Goal: Task Accomplishment & Management: Manage account settings

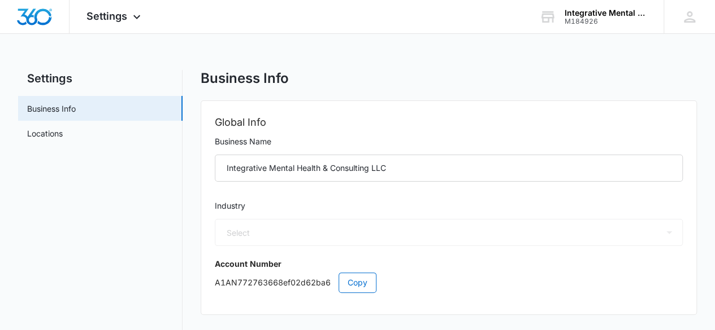
select select "19"
select select "US"
select select "America/New_York"
click at [119, 8] on div "Settings Apps Reputation Websites Forms CRM Email Social Content Ads Intelligen…" at bounding box center [114, 16] width 91 height 33
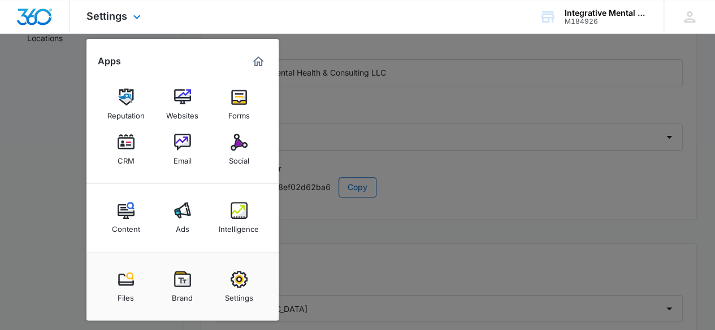
scroll to position [113, 0]
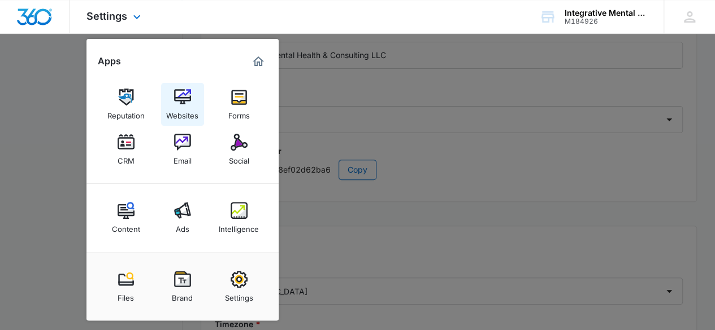
click at [182, 101] on img at bounding box center [182, 97] width 17 height 17
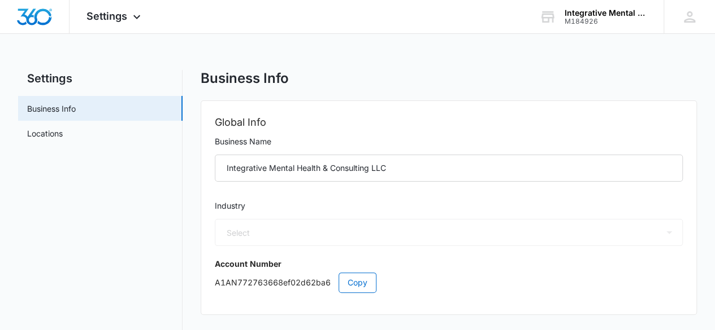
select select "19"
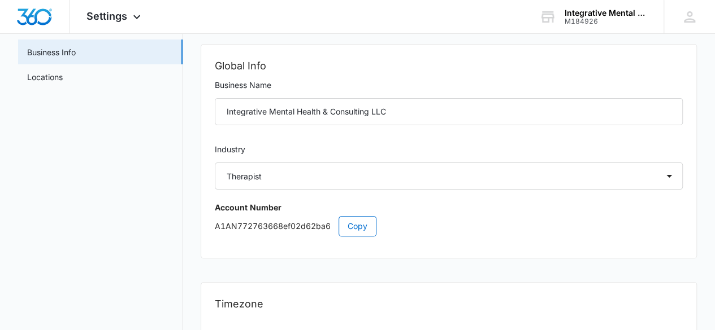
select select "US"
select select "America/New_York"
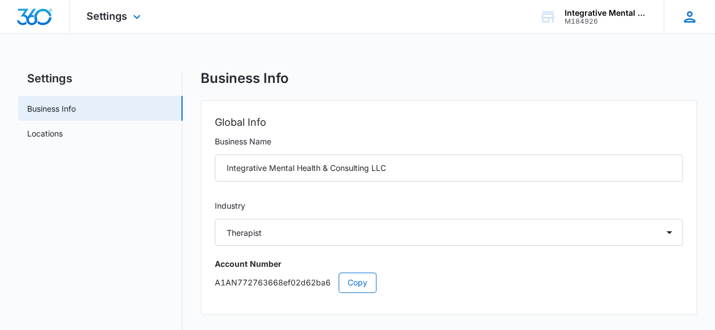
click at [694, 21] on icon at bounding box center [689, 16] width 11 height 11
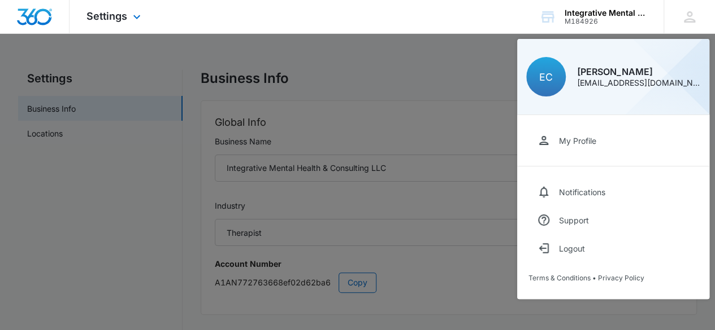
click at [142, 28] on div "Settings Apps Reputation Websites Forms CRM Email Social Content Ads Intelligen…" at bounding box center [114, 16] width 91 height 33
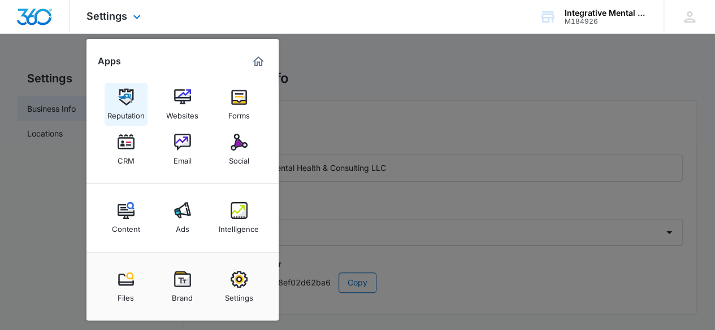
click at [127, 92] on img at bounding box center [125, 97] width 17 height 17
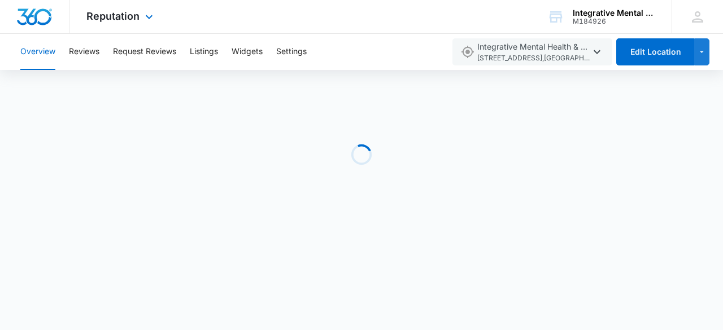
select select "19"
select select "US"
select select "America/New_York"
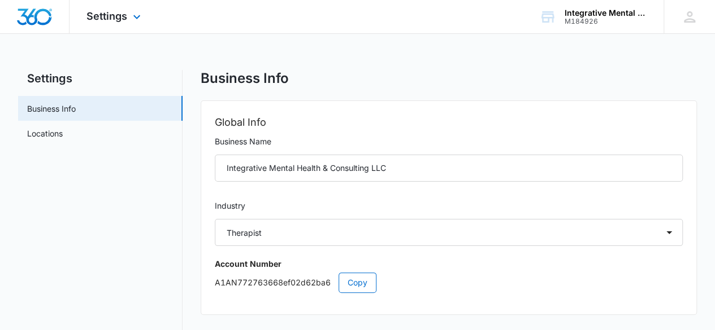
click at [118, 24] on div "Settings Apps Reputation Websites Forms CRM Email Social Content Ads Intelligen…" at bounding box center [114, 16] width 91 height 33
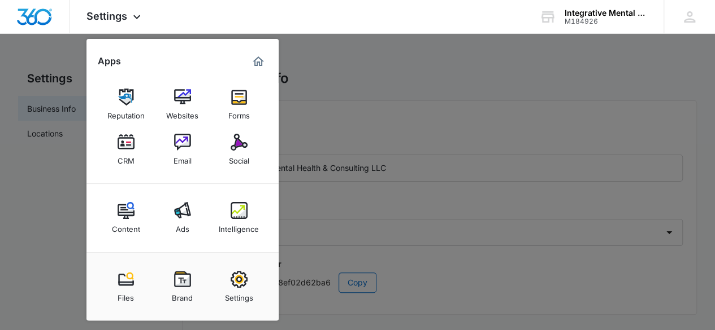
click at [62, 49] on div at bounding box center [357, 165] width 715 height 330
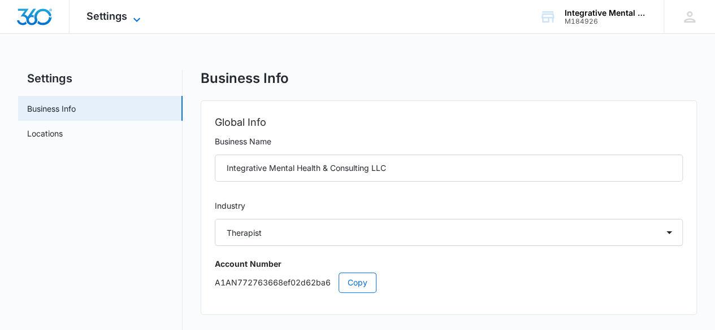
click at [120, 21] on span "Settings" at bounding box center [106, 16] width 41 height 12
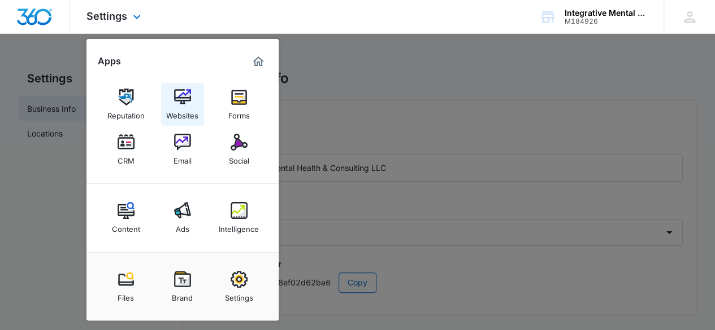
click at [180, 110] on div "Websites" at bounding box center [182, 113] width 32 height 15
